Goal: Information Seeking & Learning: Compare options

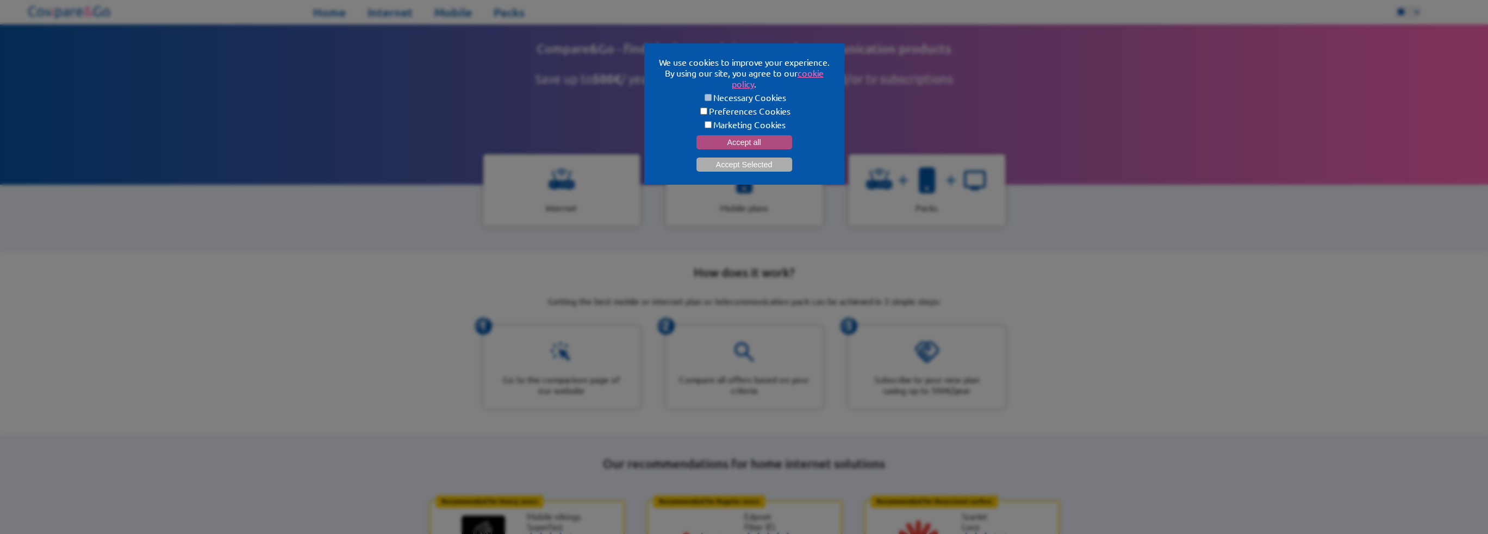
click at [750, 140] on button "Accept all" at bounding box center [744, 142] width 96 height 14
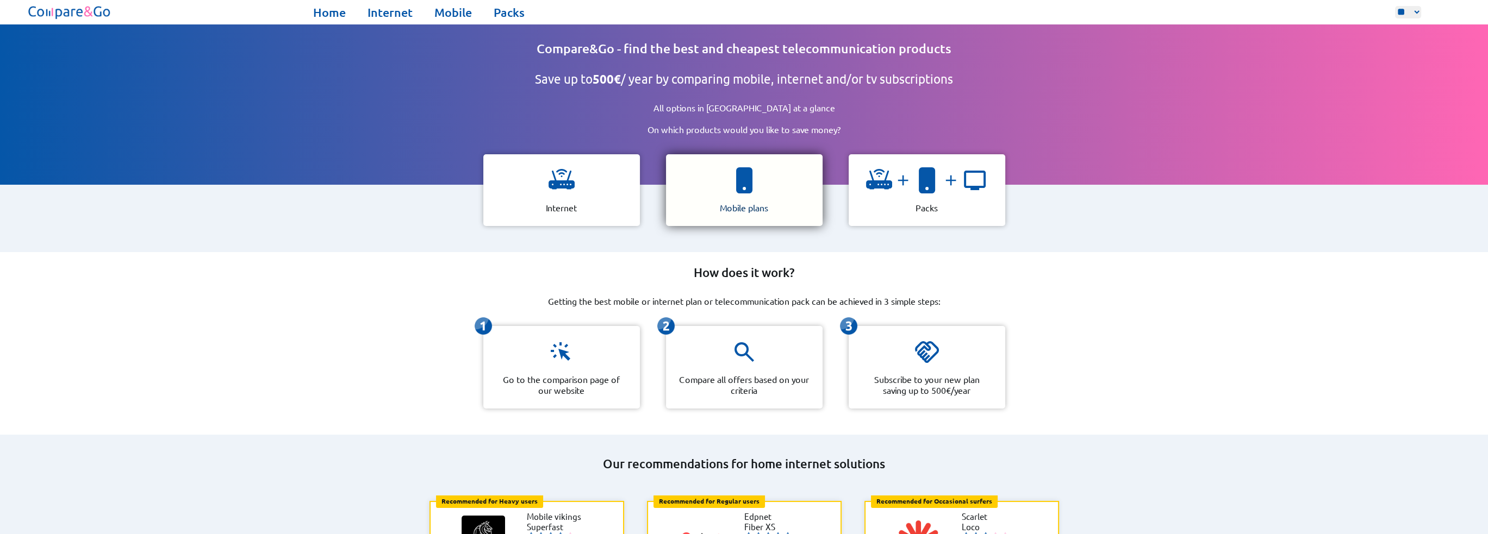
click at [762, 173] on div "Mobile plans" at bounding box center [744, 190] width 157 height 72
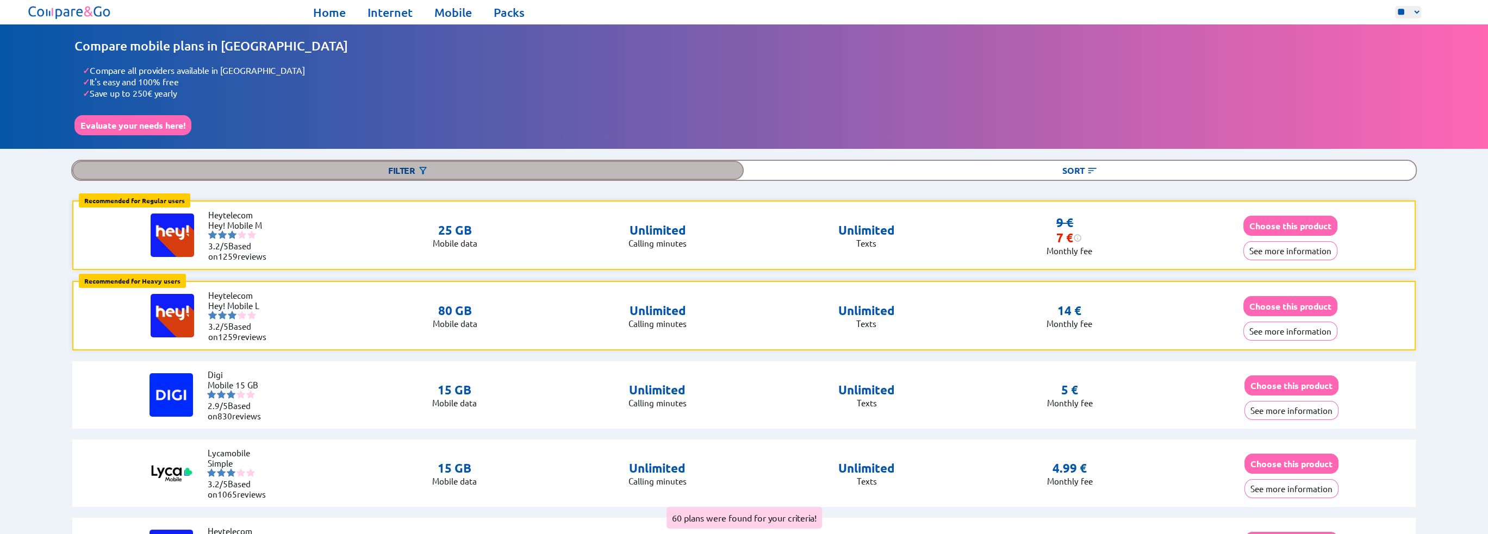
click at [557, 169] on div "Filter" at bounding box center [407, 170] width 671 height 19
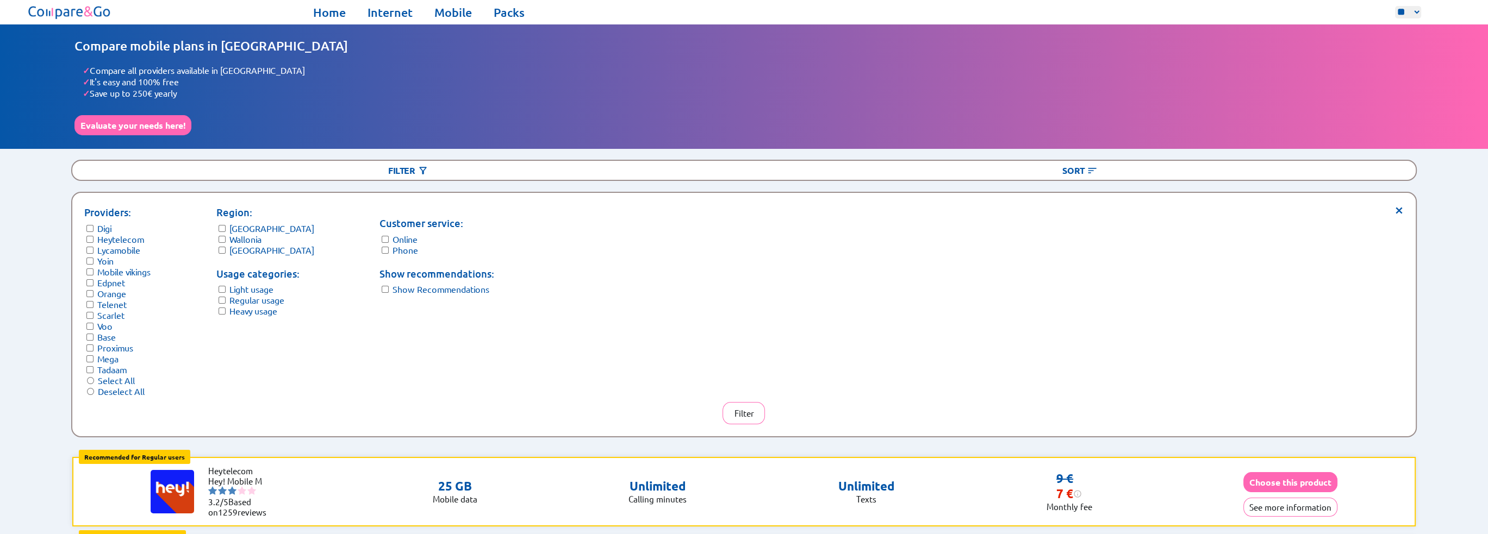
click at [1396, 205] on span "×" at bounding box center [1398, 209] width 9 height 8
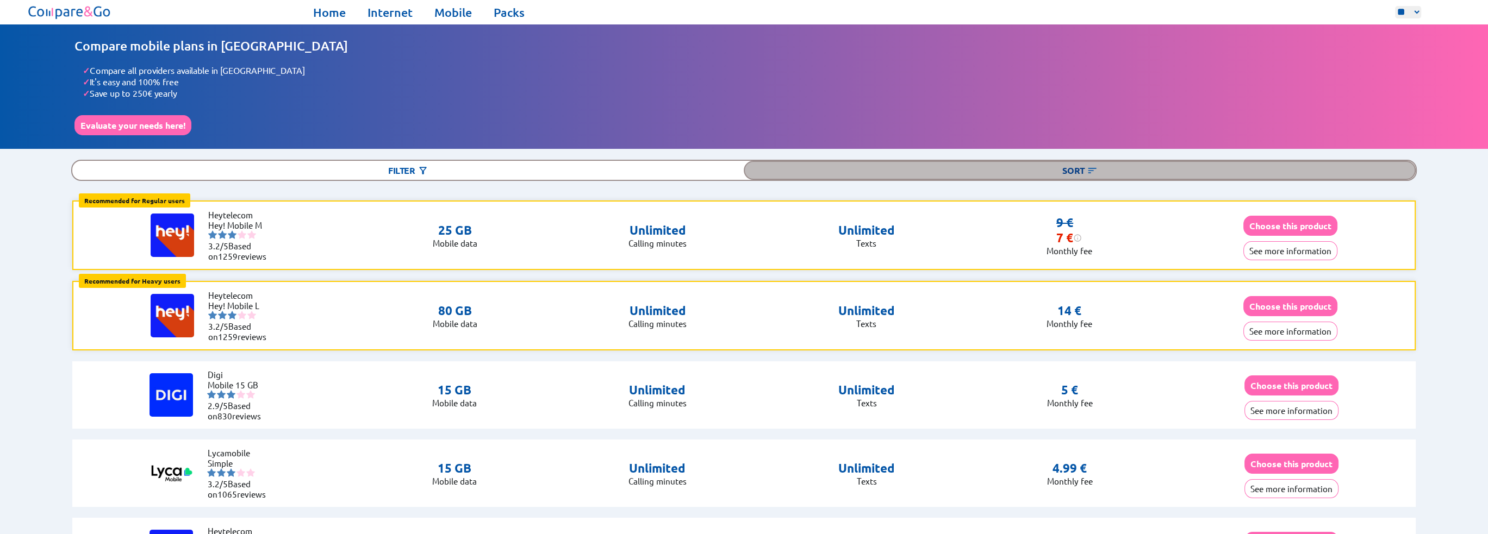
click at [1073, 169] on div "Sort" at bounding box center [1079, 170] width 671 height 19
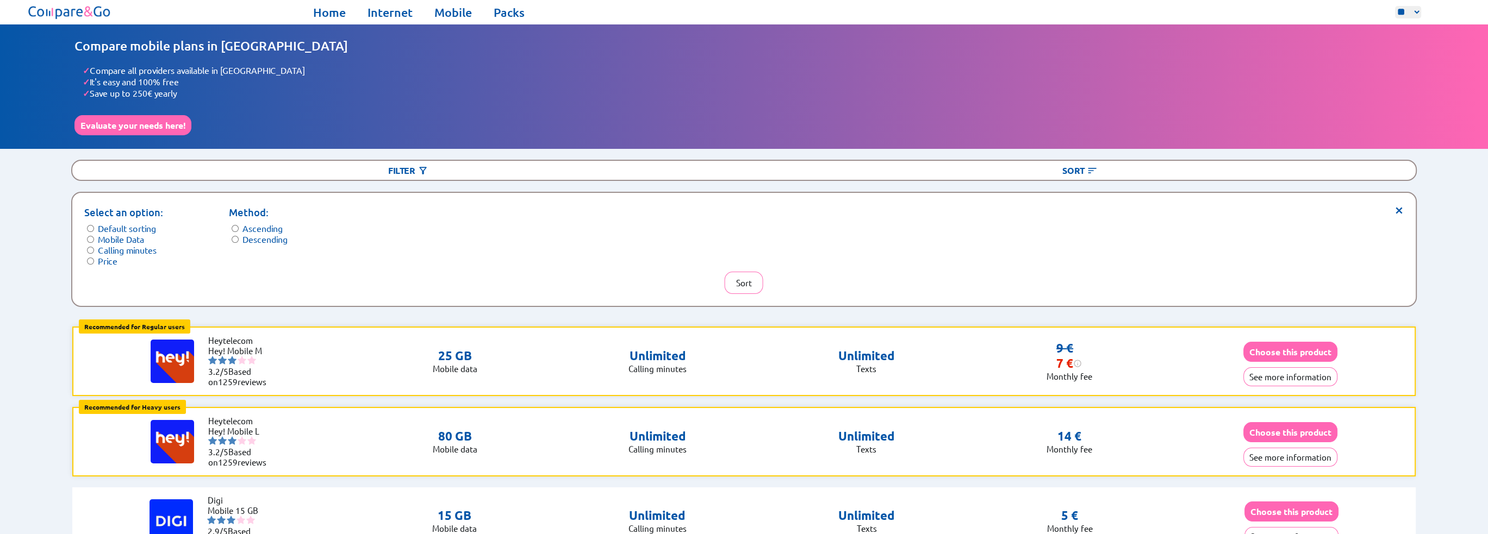
click at [102, 260] on label "Price" at bounding box center [108, 260] width 20 height 11
click at [745, 277] on button "Sort" at bounding box center [744, 283] width 39 height 22
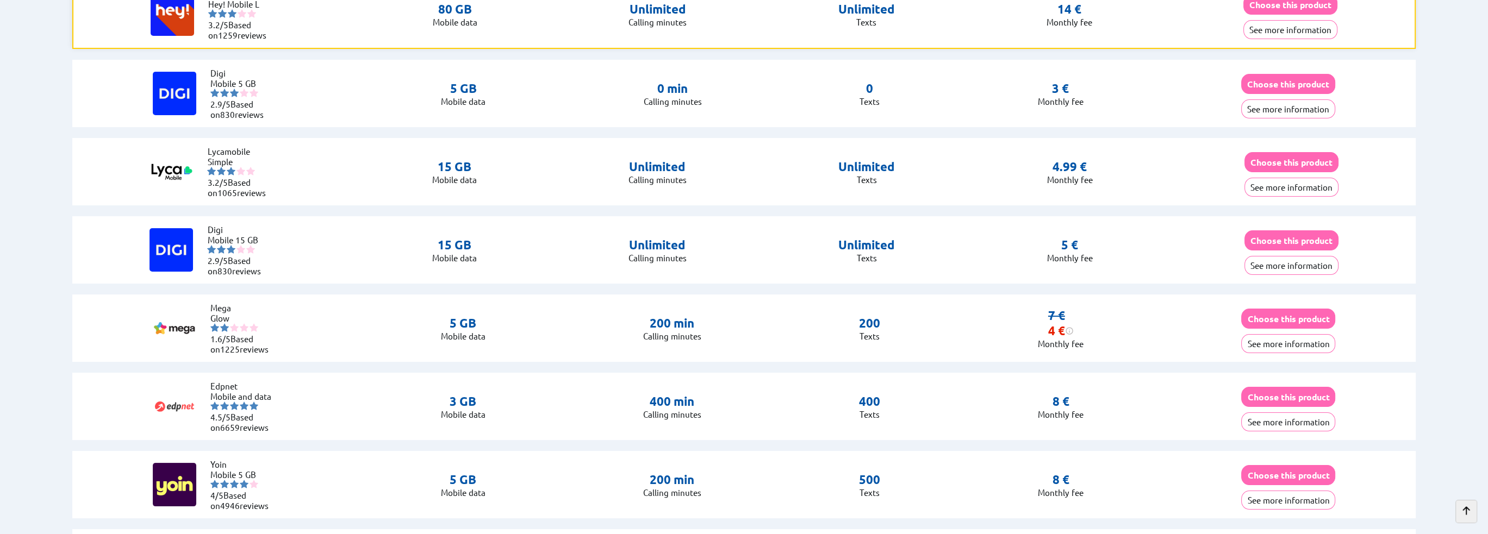
scroll to position [326, 0]
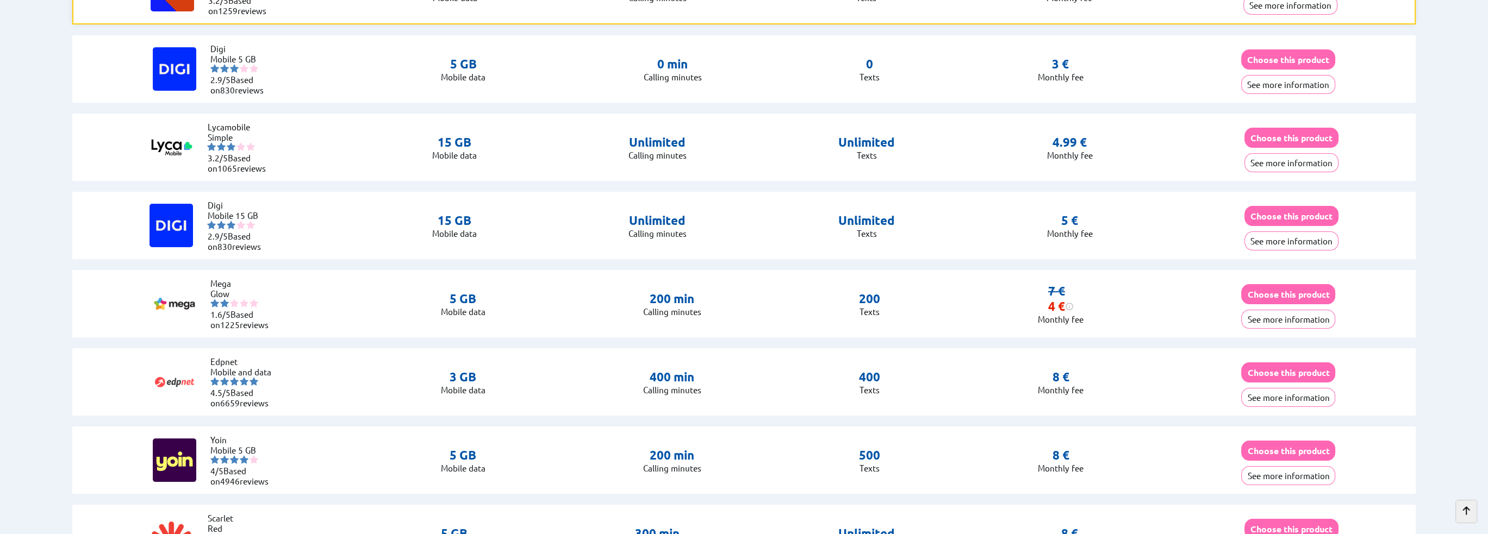
drag, startPoint x: 1033, startPoint y: 138, endPoint x: 1098, endPoint y: 141, distance: 64.8
click at [1098, 141] on div "Lycamobile Simple 3.2/5 Based on 1065 reviews 15 GB Mobile data Unlimited Calli…" at bounding box center [743, 147] width 1343 height 67
click at [1260, 242] on button "See more information" at bounding box center [1291, 241] width 94 height 19
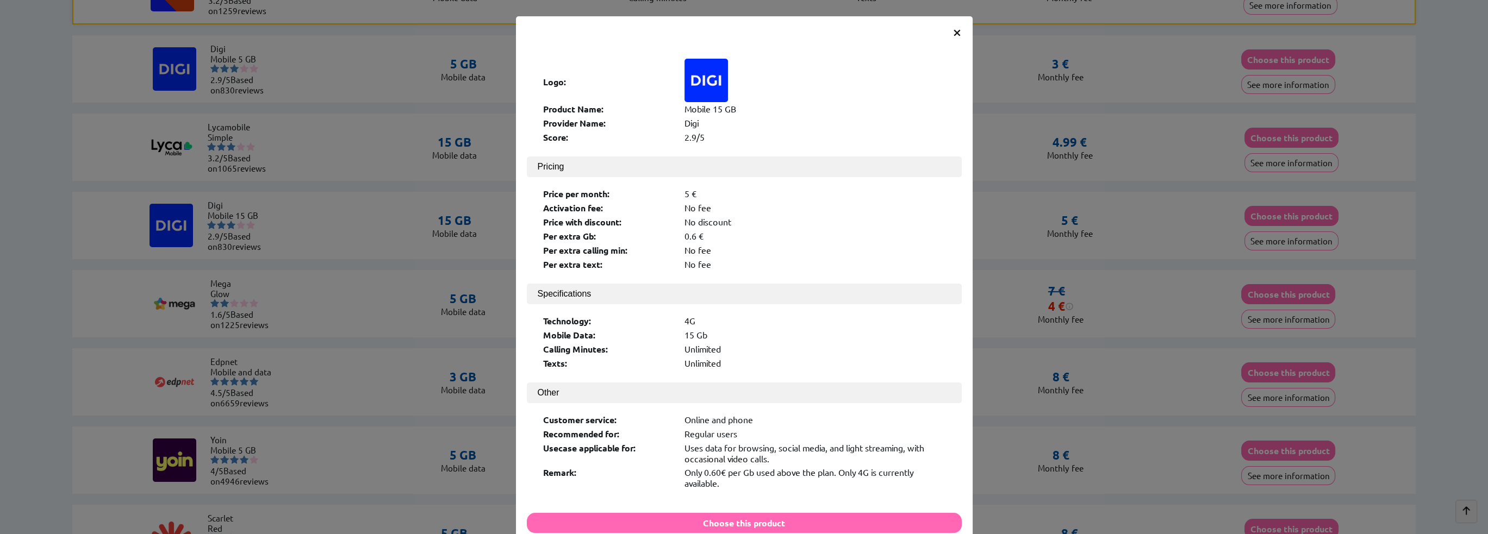
click at [952, 28] on span "×" at bounding box center [956, 32] width 9 height 20
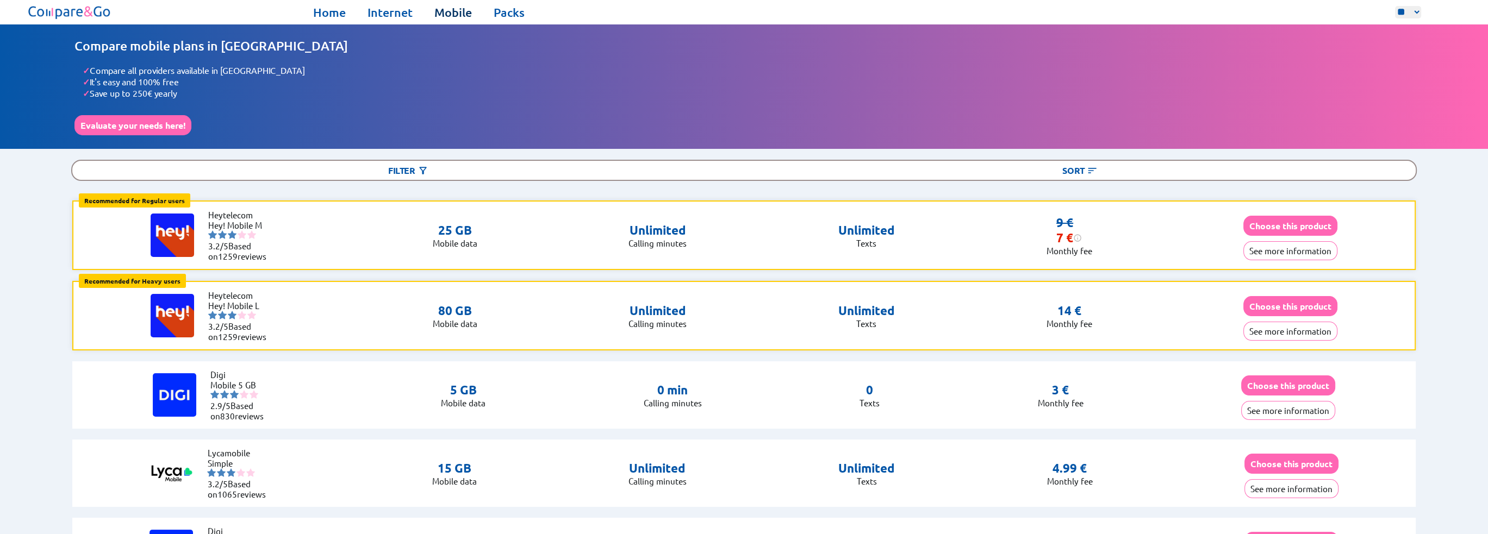
click at [454, 10] on link "Mobile" at bounding box center [453, 12] width 38 height 15
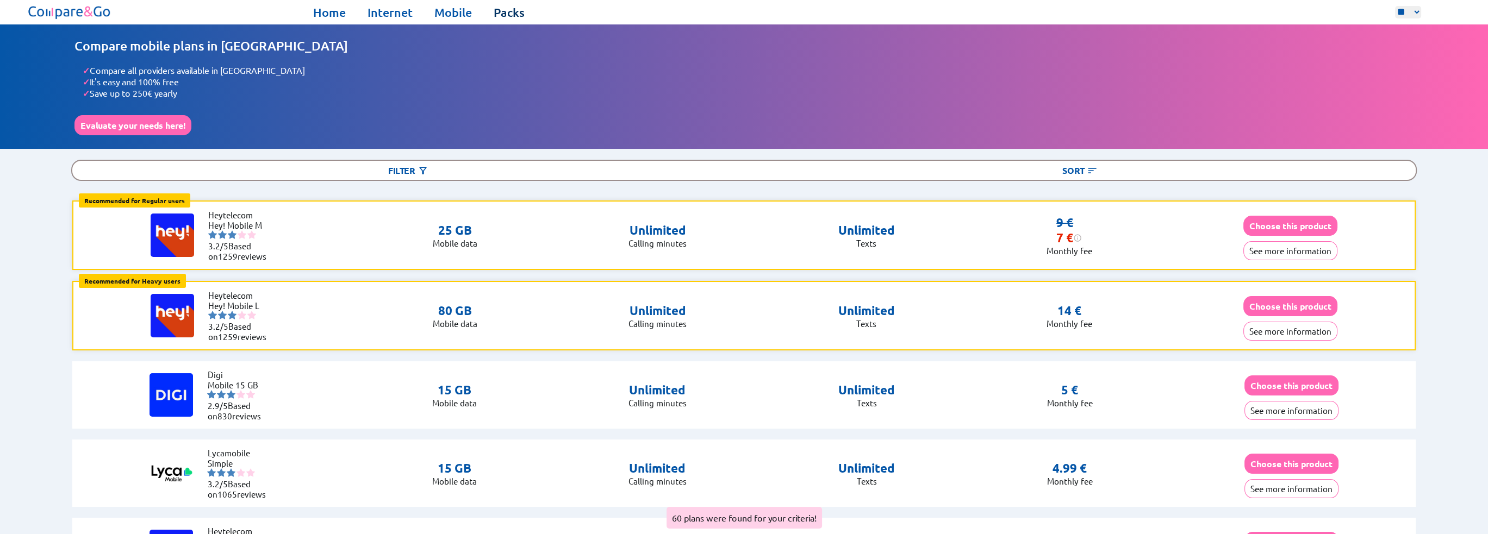
click at [514, 13] on link "Packs" at bounding box center [509, 12] width 31 height 15
